Goal: Task Accomplishment & Management: Manage account settings

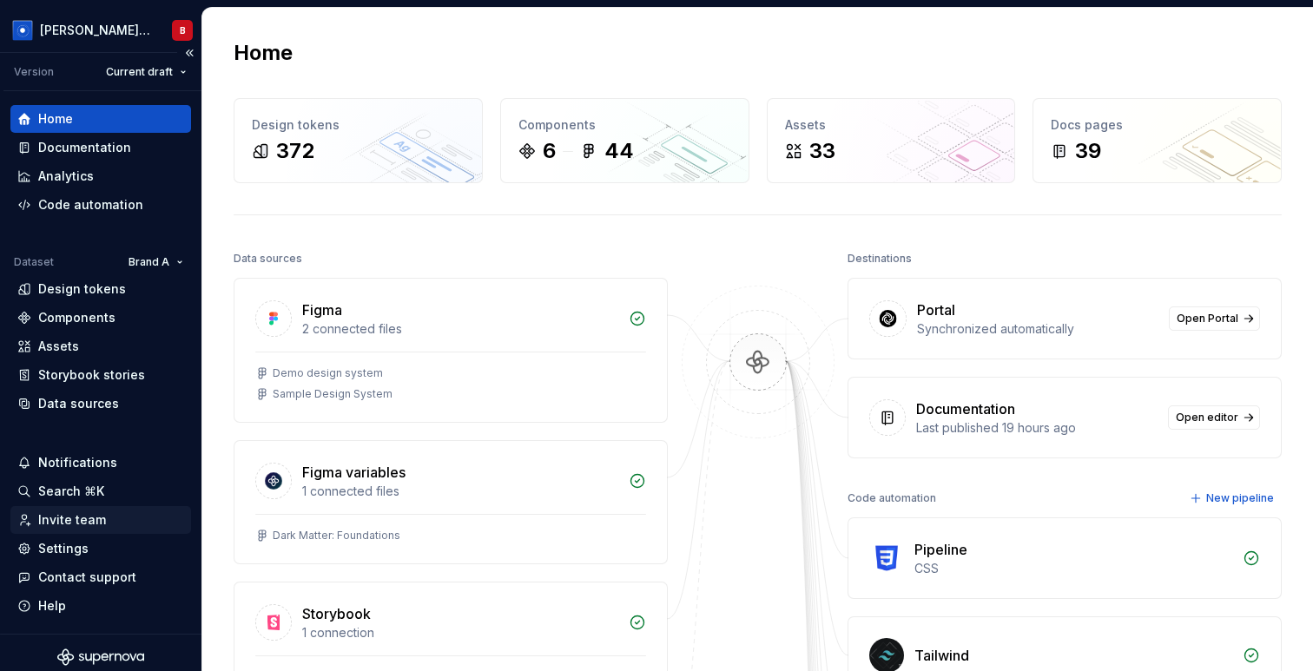
click at [75, 517] on div "Invite team" at bounding box center [72, 519] width 68 height 17
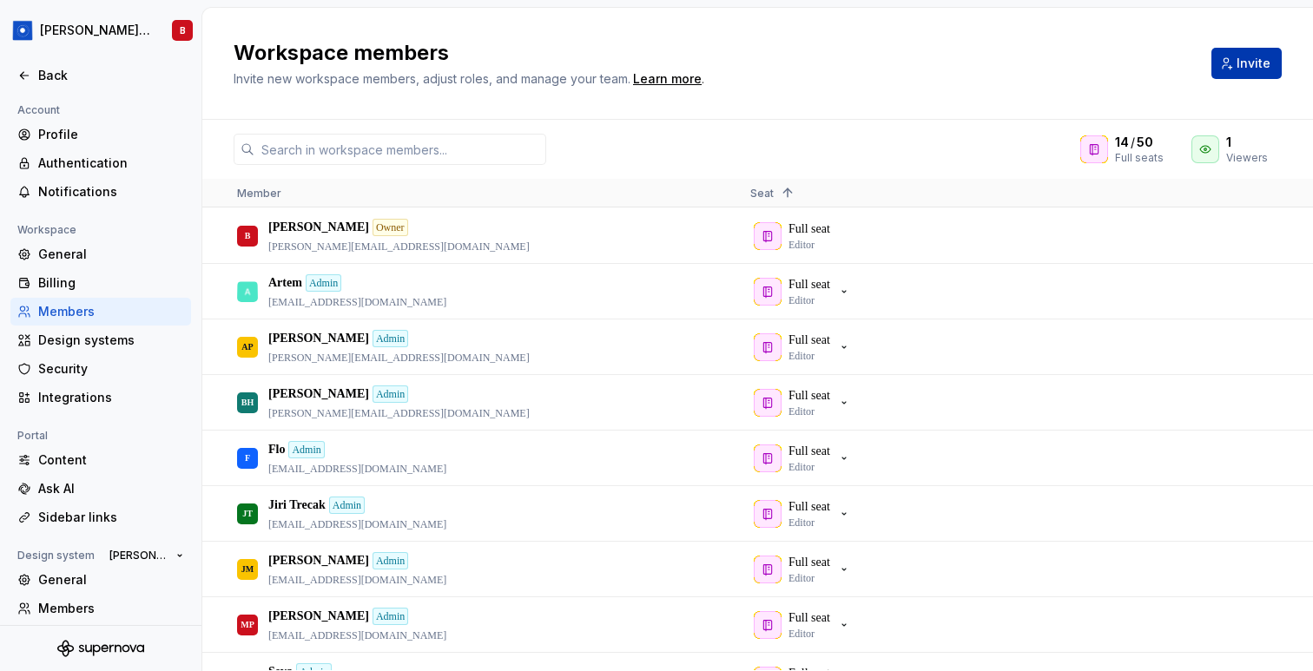
click at [1260, 68] on span "Invite" at bounding box center [1253, 63] width 34 height 17
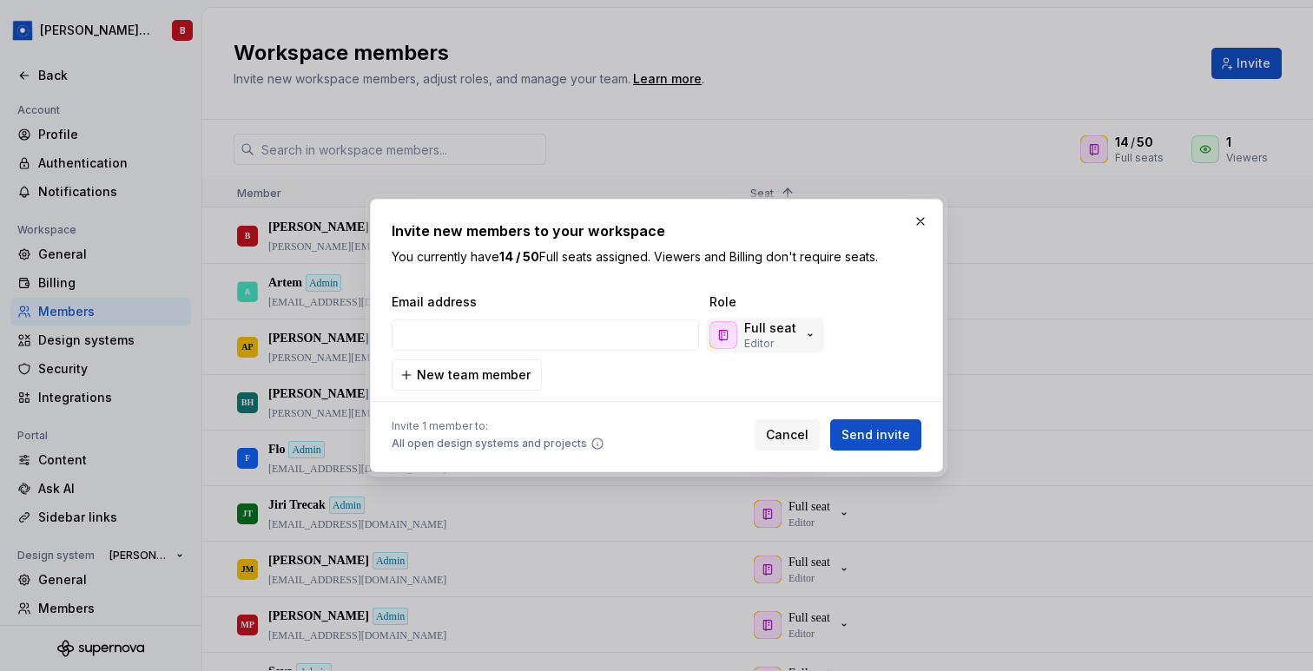
click at [762, 332] on p "Full seat" at bounding box center [770, 327] width 52 height 17
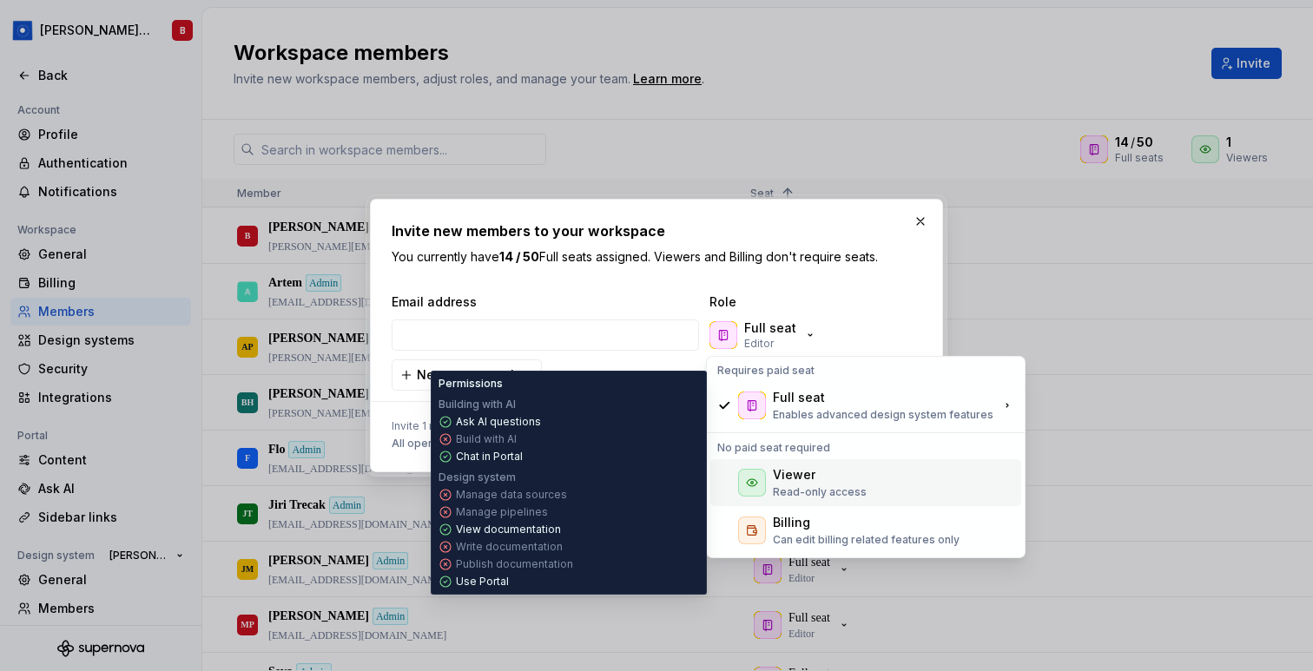
click at [859, 490] on p "Read-only access" at bounding box center [820, 492] width 94 height 14
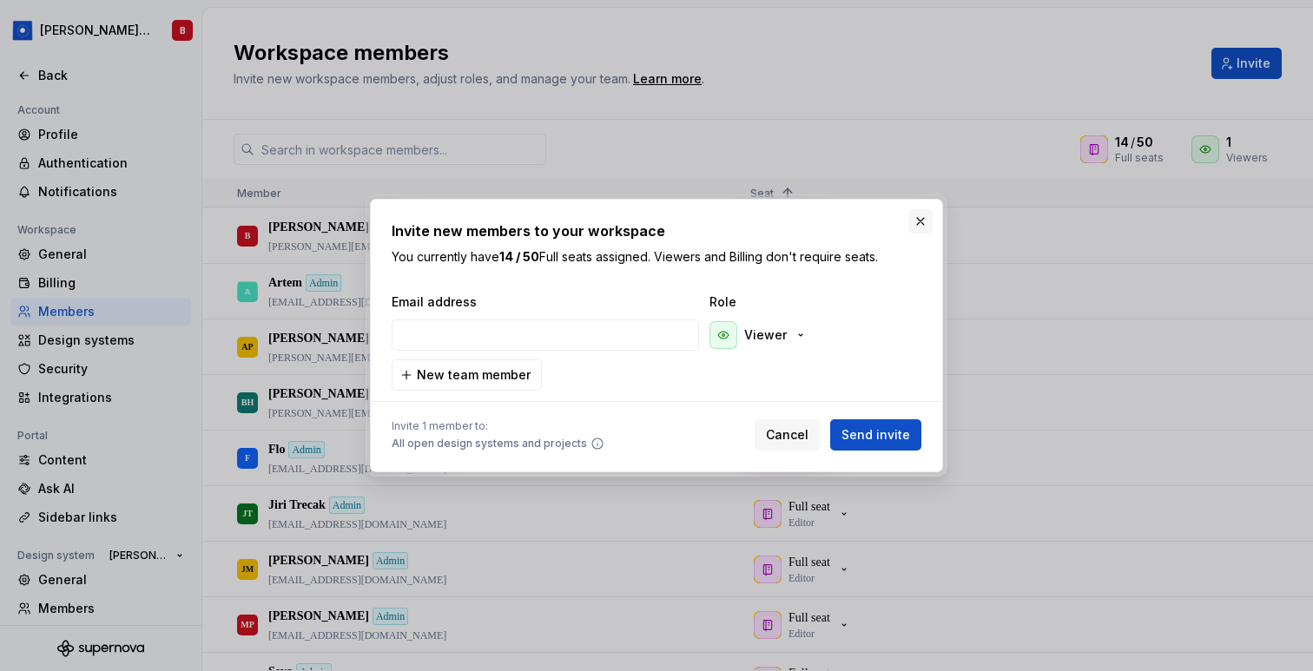
click at [922, 220] on button "button" at bounding box center [920, 221] width 24 height 24
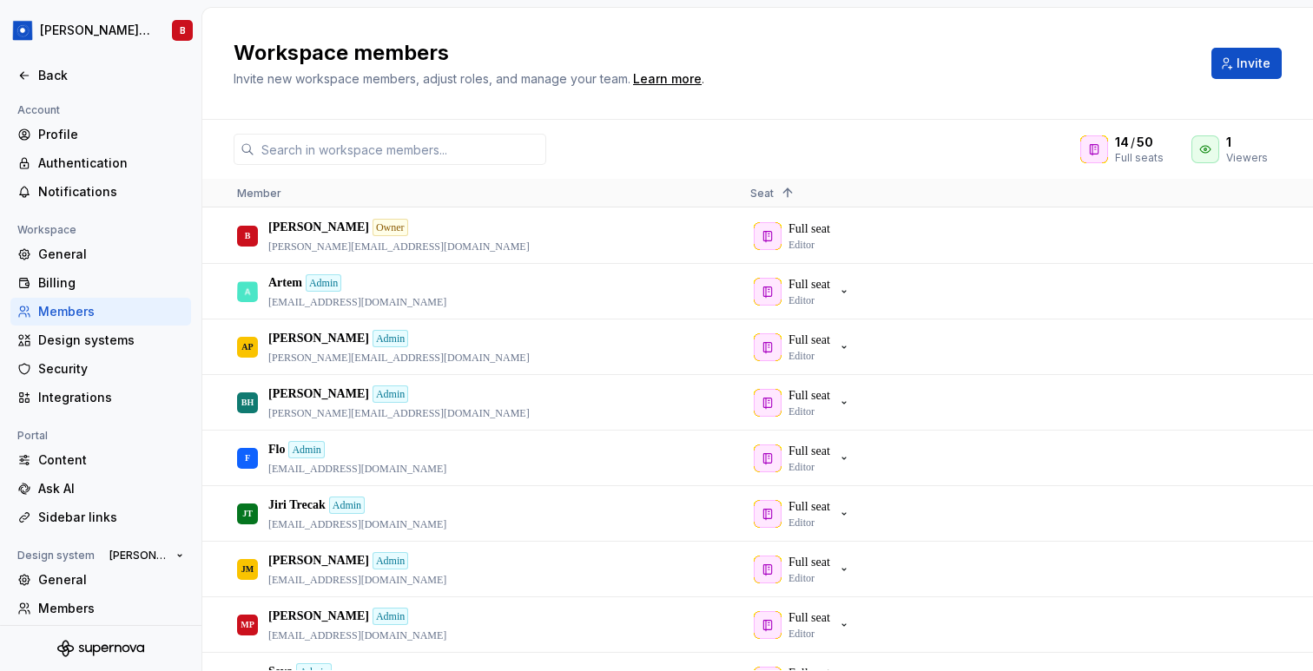
click at [790, 42] on h2 "Workspace members" at bounding box center [712, 53] width 957 height 28
click at [745, 102] on div "Workspace members Invite new workspace members, adjust roles, and manage your t…" at bounding box center [757, 64] width 1110 height 112
click at [17, 77] on icon at bounding box center [24, 76] width 14 height 14
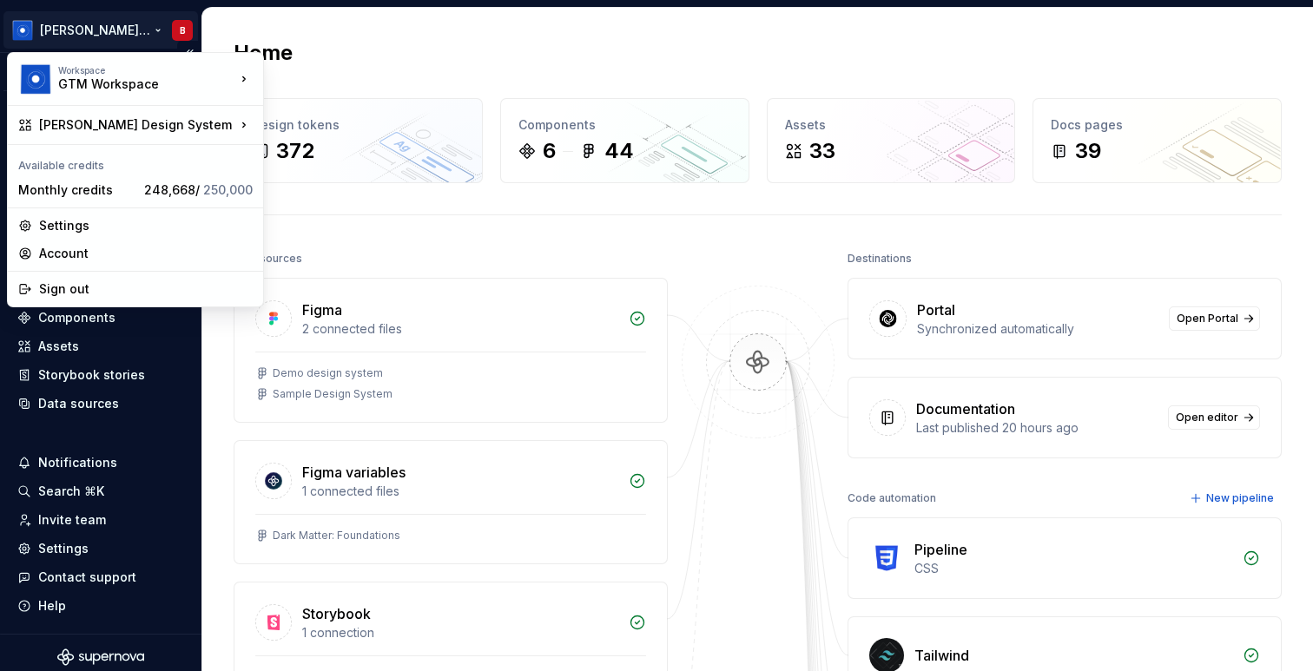
click at [121, 24] on html "Beatriz Design System B Version Current draft Home Documentation Analytics Code…" at bounding box center [656, 335] width 1313 height 671
